Goal: Navigation & Orientation: Find specific page/section

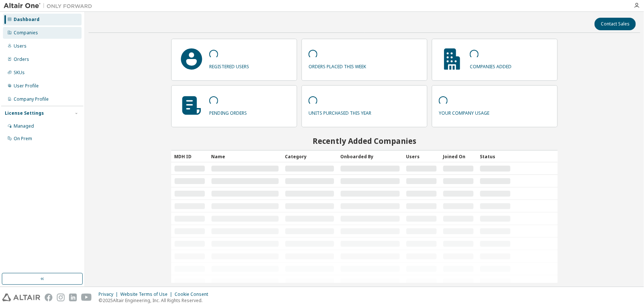
click at [21, 33] on div "Companies" at bounding box center [26, 33] width 24 height 6
